Goal: Task Accomplishment & Management: Use online tool/utility

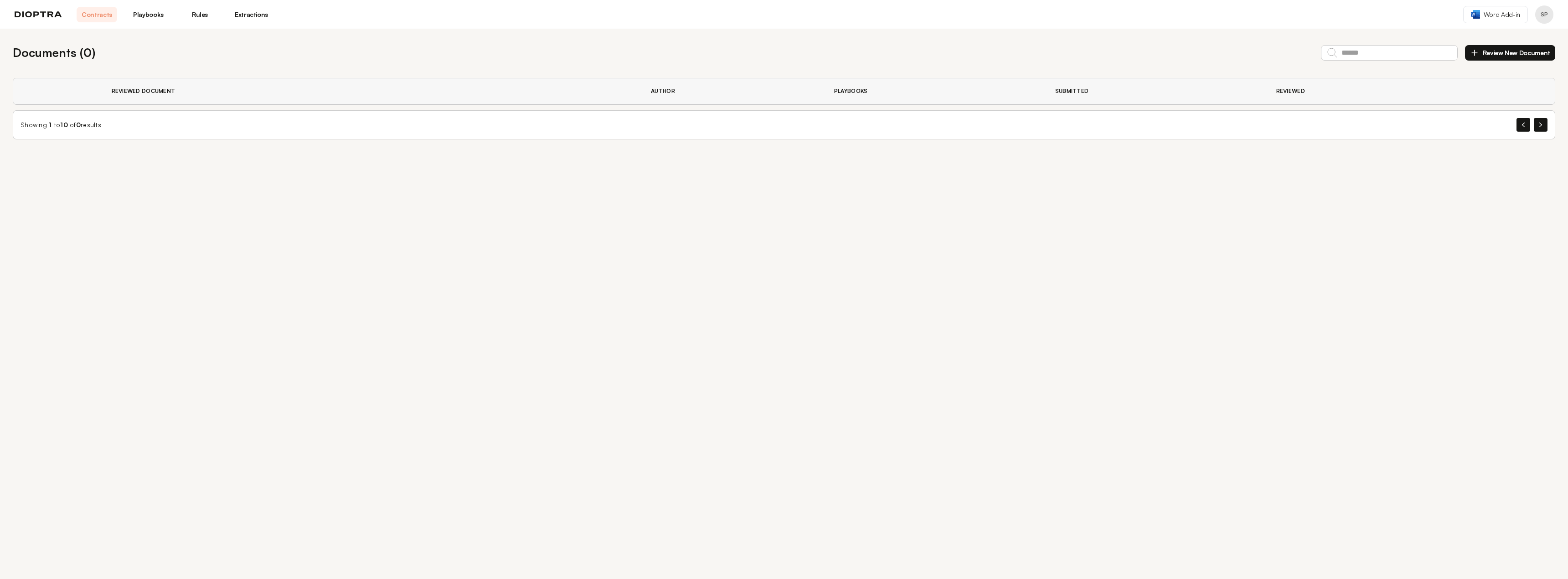
click at [1524, 50] on button "Review New Document" at bounding box center [1510, 53] width 90 height 15
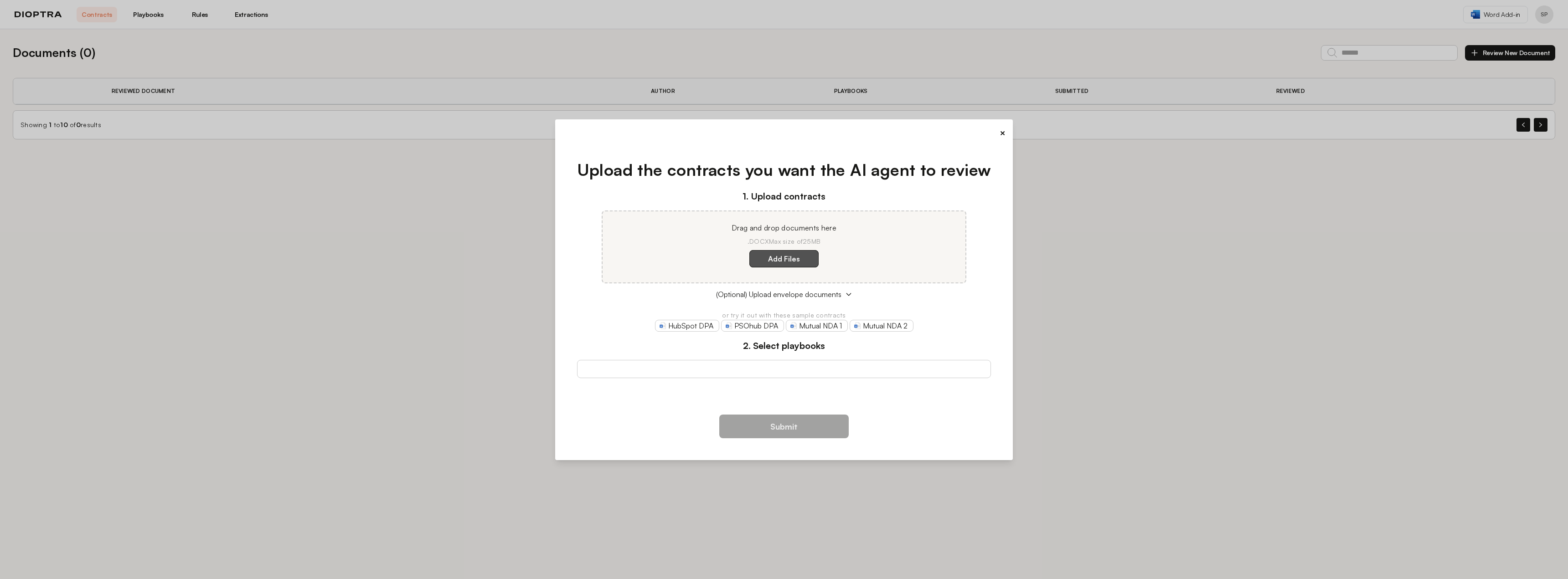
click at [761, 255] on label "Add Files" at bounding box center [784, 258] width 69 height 17
click at [0, 0] on here "Add Files" at bounding box center [0, 0] width 0 height 0
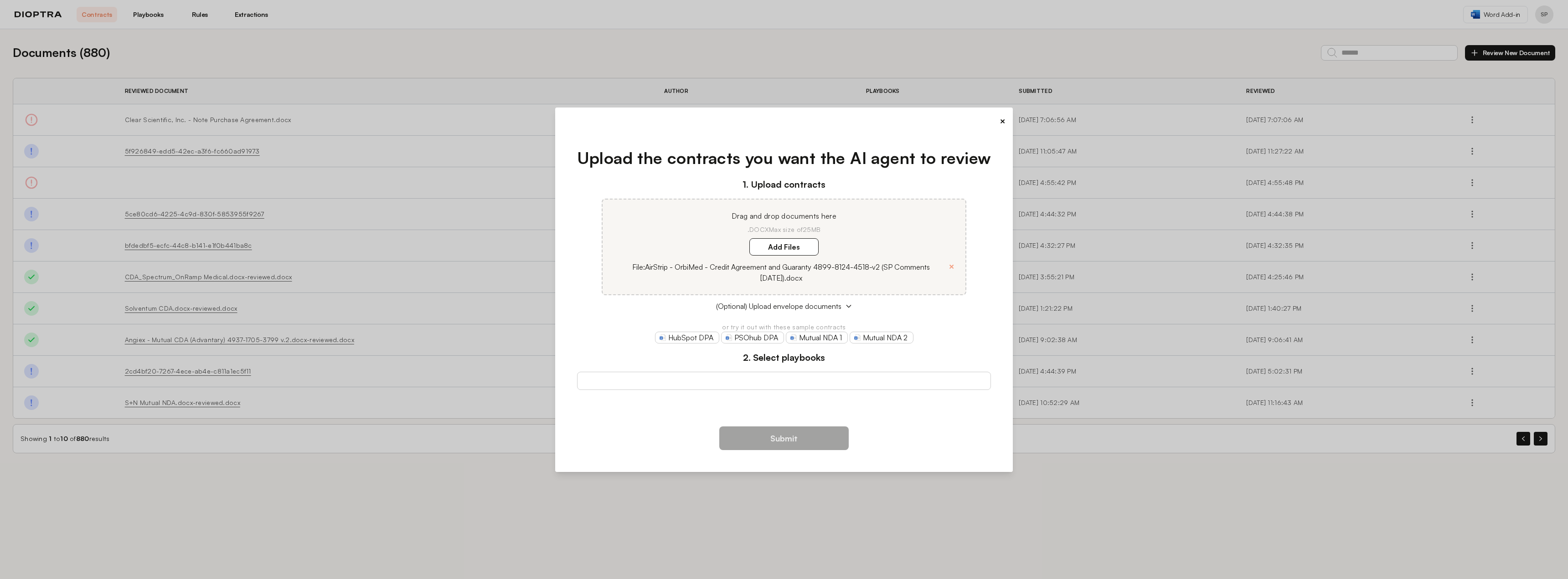
click at [708, 386] on div at bounding box center [784, 381] width 415 height 18
click at [757, 384] on div at bounding box center [784, 381] width 415 height 18
click at [796, 305] on span "(Optional) Upload envelope documents" at bounding box center [779, 306] width 125 height 11
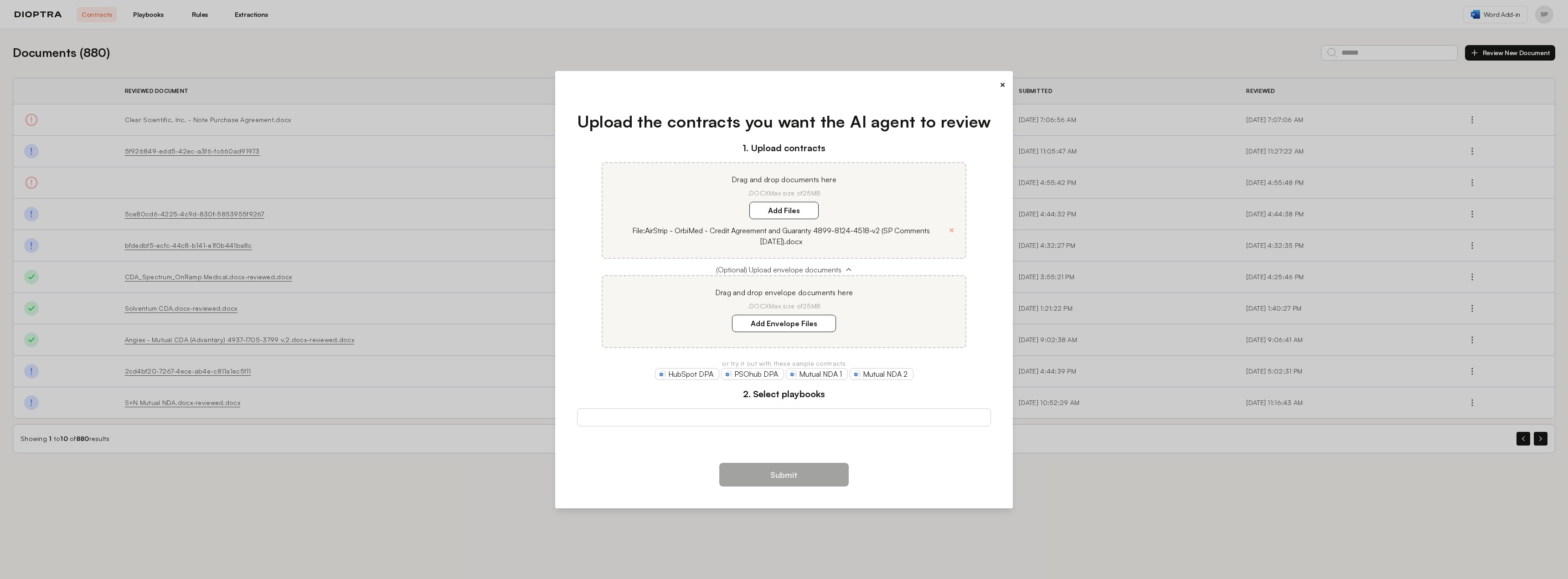
click at [847, 267] on icon at bounding box center [848, 269] width 7 height 7
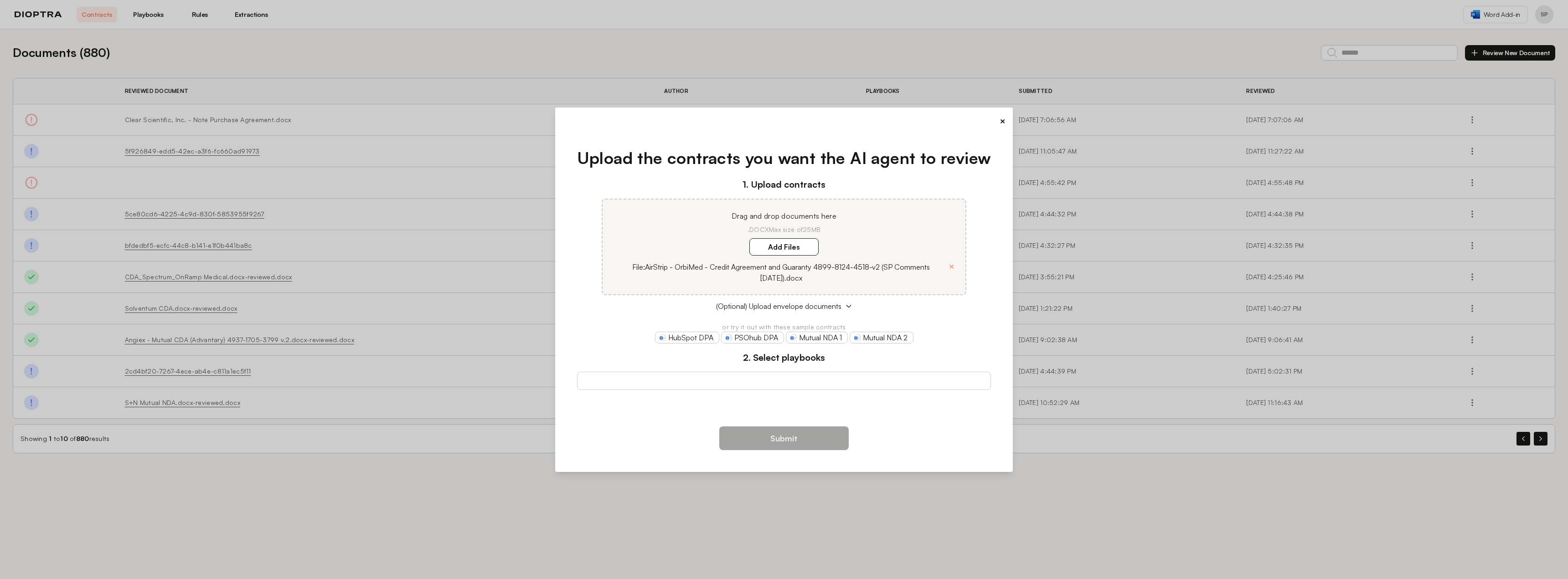
click at [654, 383] on div at bounding box center [784, 381] width 415 height 18
click at [663, 386] on div at bounding box center [784, 381] width 415 height 18
click at [795, 379] on div at bounding box center [784, 376] width 395 height 7
click at [786, 386] on div at bounding box center [784, 381] width 415 height 18
click at [786, 380] on div at bounding box center [784, 381] width 415 height 18
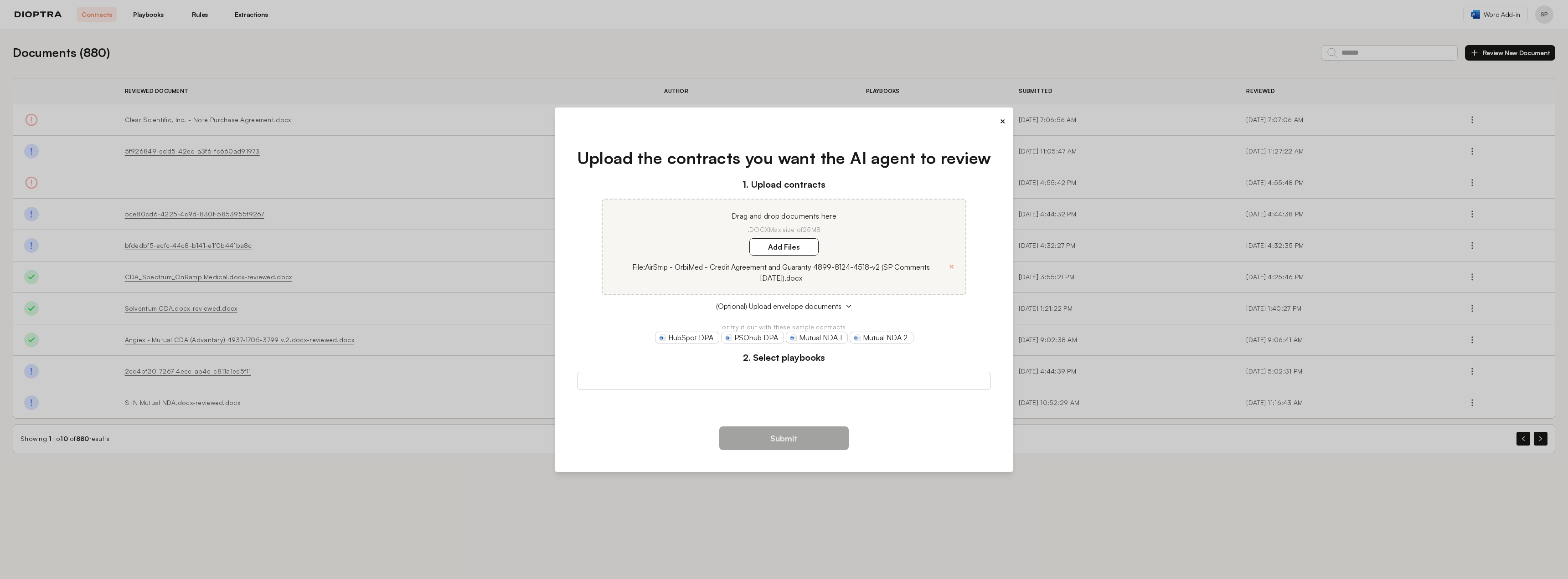
click at [786, 380] on div at bounding box center [784, 381] width 415 height 18
click at [764, 381] on div at bounding box center [784, 381] width 415 height 18
click at [1001, 119] on button "×" at bounding box center [1002, 122] width 6 height 13
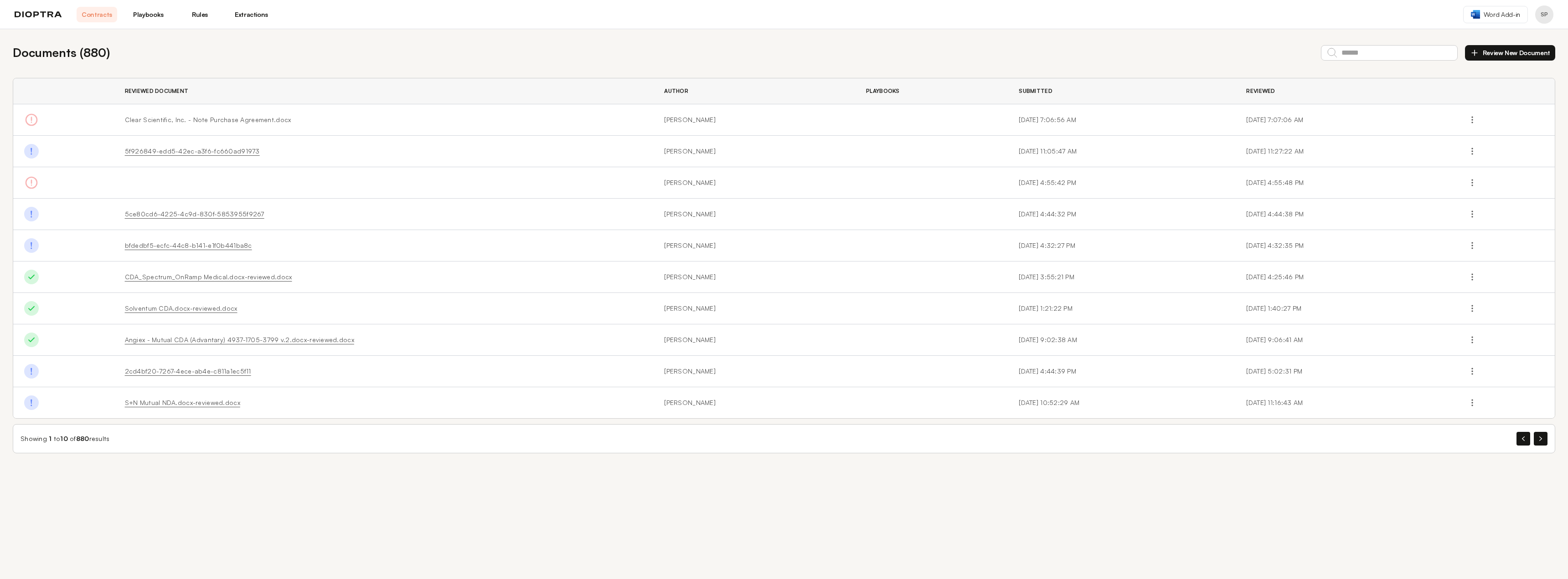
click at [137, 7] on link "Playbooks" at bounding box center [148, 15] width 40 height 15
click at [146, 16] on link "Playbooks" at bounding box center [148, 15] width 40 height 15
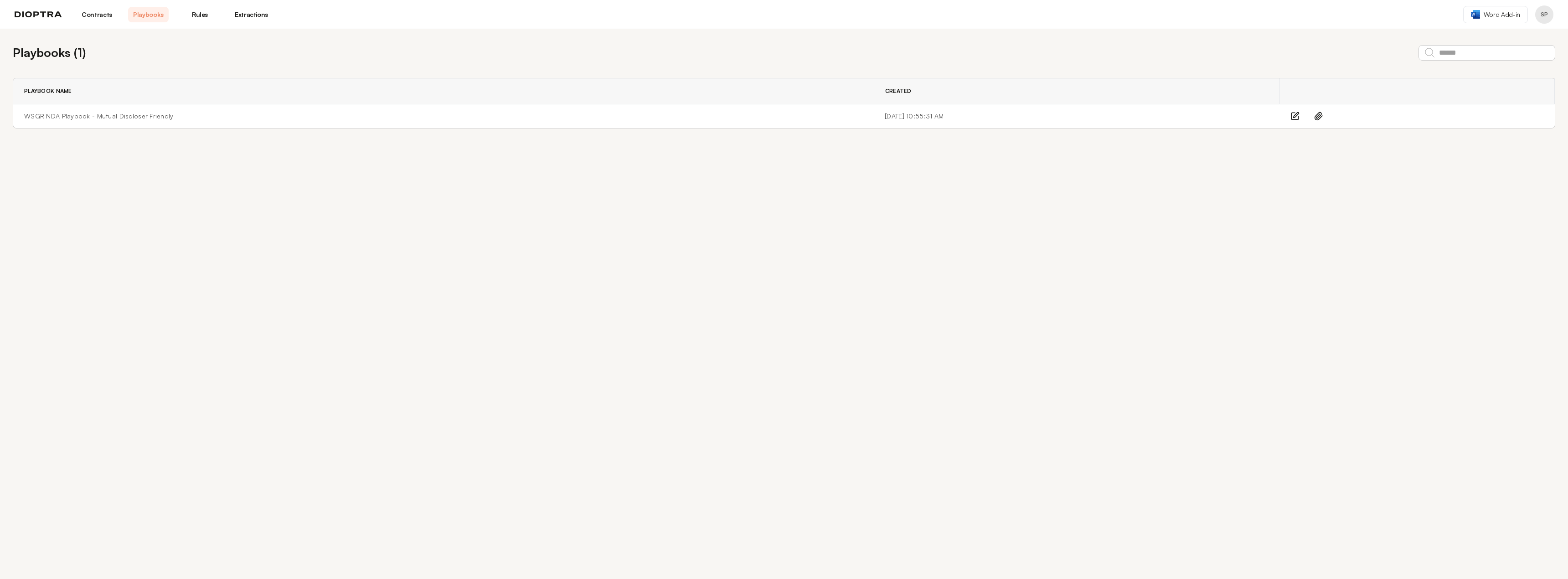
click at [202, 15] on link "Rules" at bounding box center [200, 15] width 40 height 15
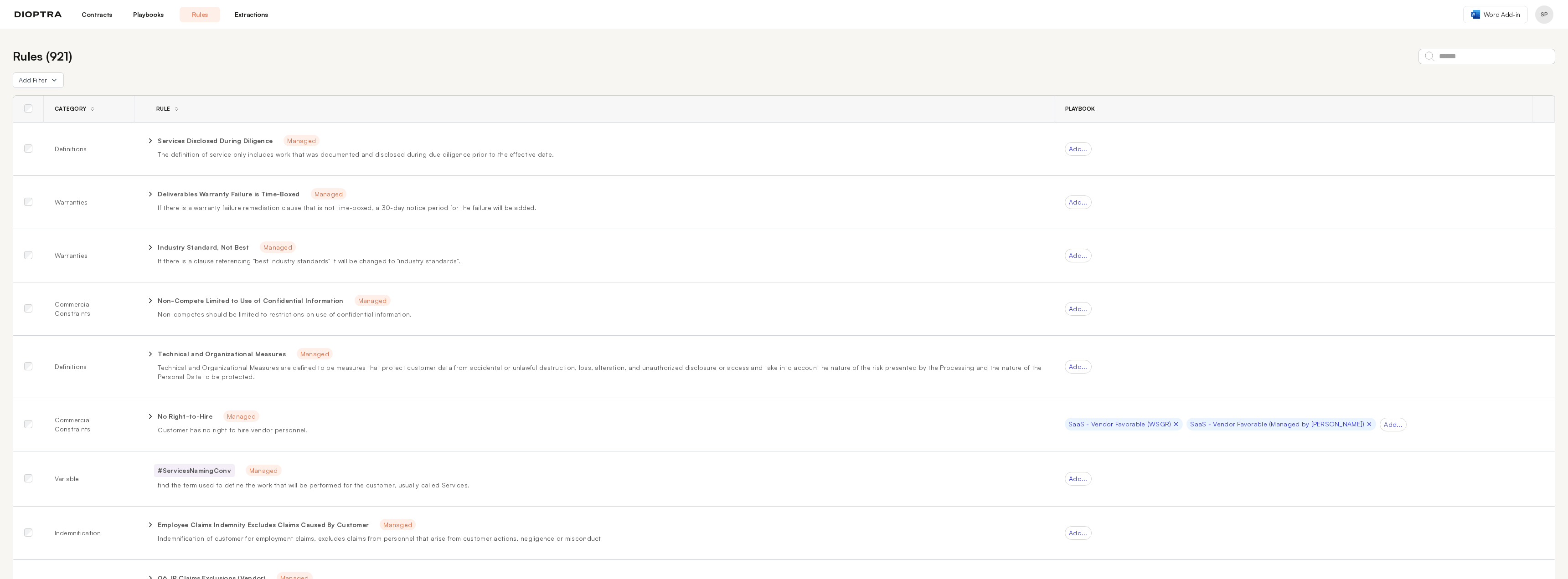
click at [256, 12] on link "Extractions" at bounding box center [251, 15] width 40 height 15
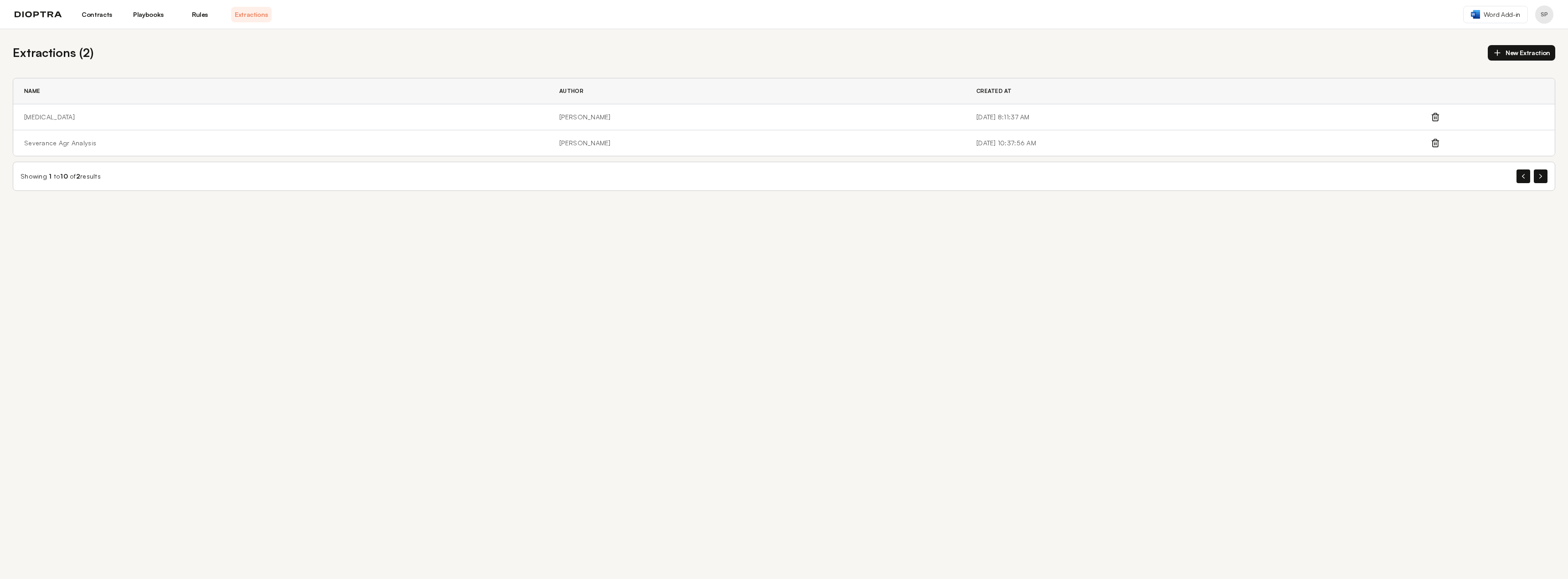
click at [92, 10] on link "Contracts" at bounding box center [97, 15] width 40 height 15
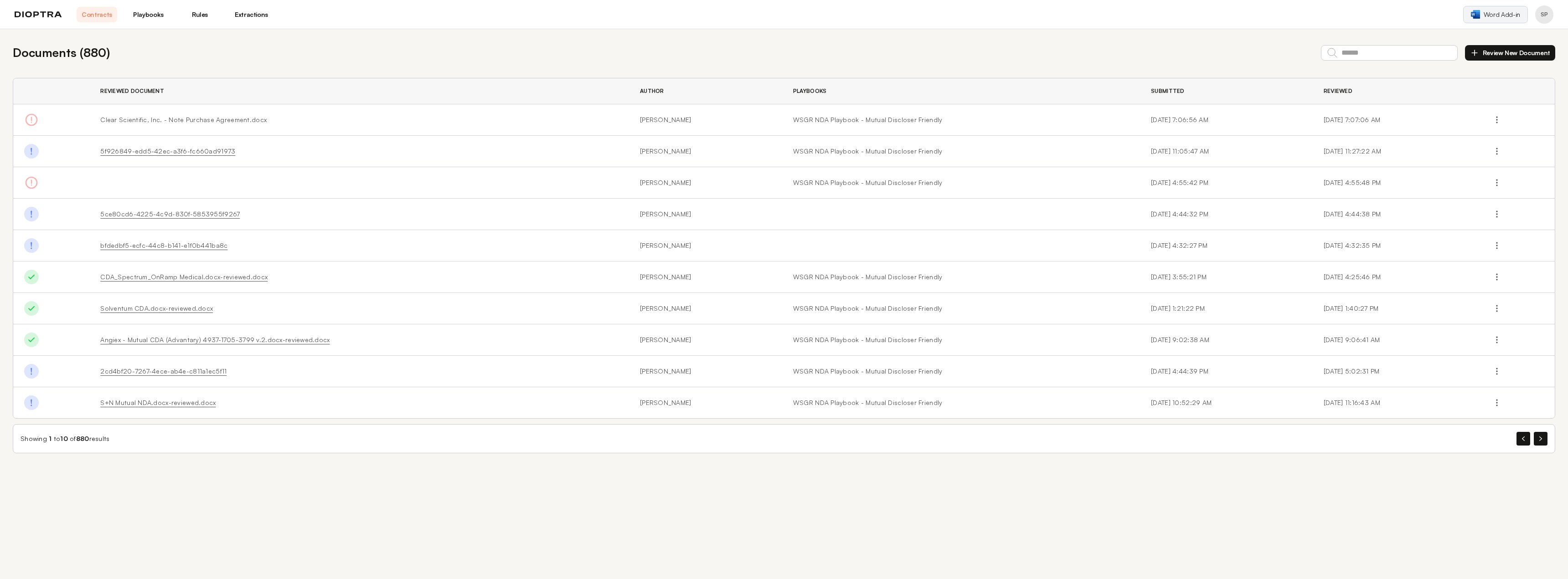
click at [1494, 16] on span "Word Add-in" at bounding box center [1501, 15] width 36 height 9
